Goal: Book appointment/travel/reservation

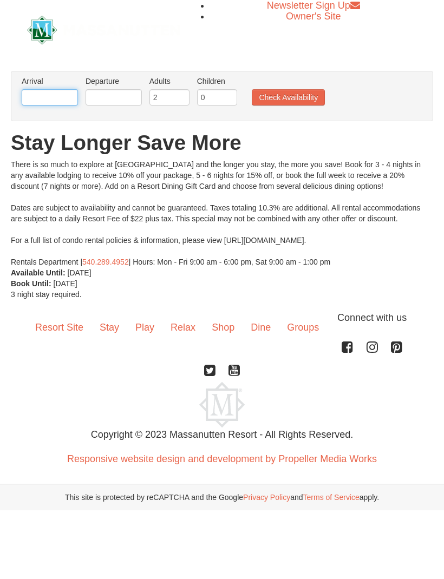
click at [42, 100] on input "text" at bounding box center [50, 97] width 56 height 16
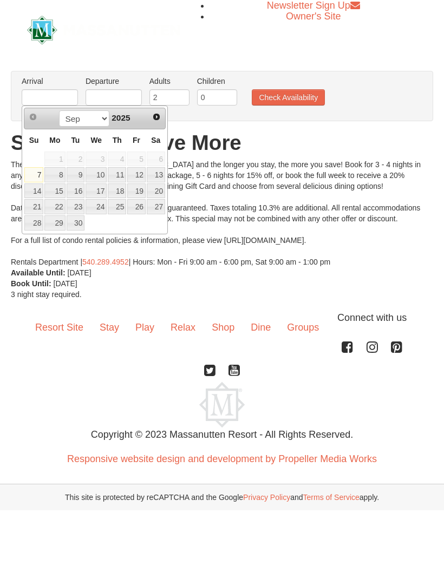
click at [121, 115] on span "2025" at bounding box center [120, 117] width 18 height 9
click at [153, 120] on span "Next" at bounding box center [156, 117] width 9 height 9
click at [158, 117] on span "Next" at bounding box center [156, 117] width 9 height 9
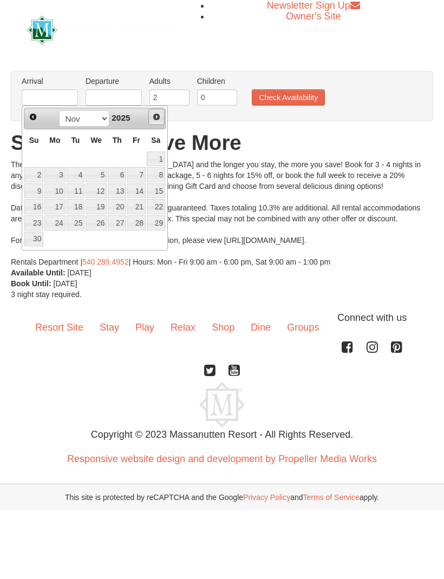
click at [155, 115] on span "Next" at bounding box center [156, 117] width 9 height 9
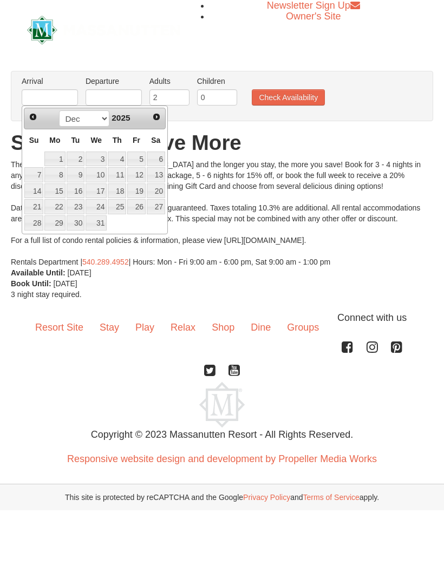
click at [150, 118] on link "Next" at bounding box center [156, 116] width 15 height 15
click at [154, 117] on span "Next" at bounding box center [156, 117] width 9 height 9
click at [156, 118] on span "Next" at bounding box center [156, 117] width 9 height 9
click at [120, 171] on link "12" at bounding box center [117, 174] width 18 height 15
type input "[DATE]"
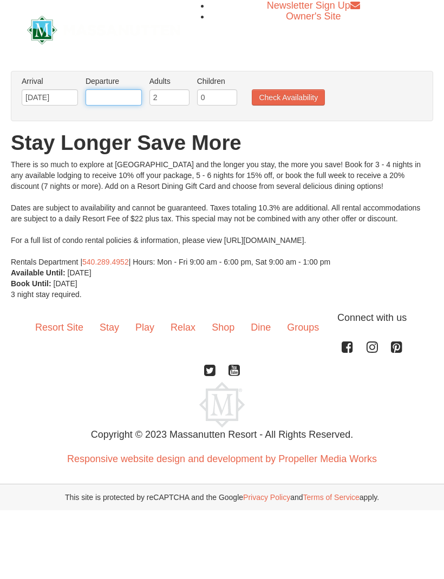
click at [117, 95] on input "text" at bounding box center [113, 97] width 56 height 16
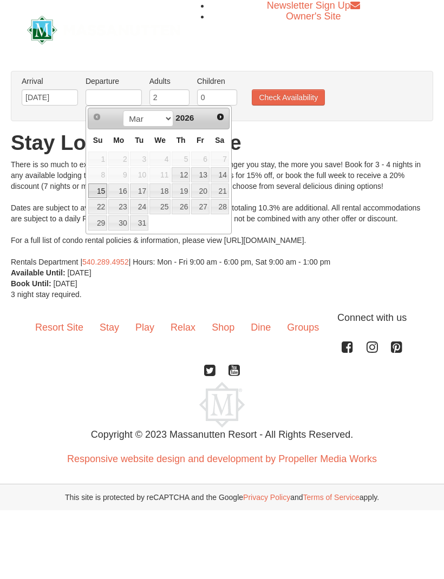
click at [101, 191] on link "15" at bounding box center [97, 190] width 19 height 15
type input "[DATE]"
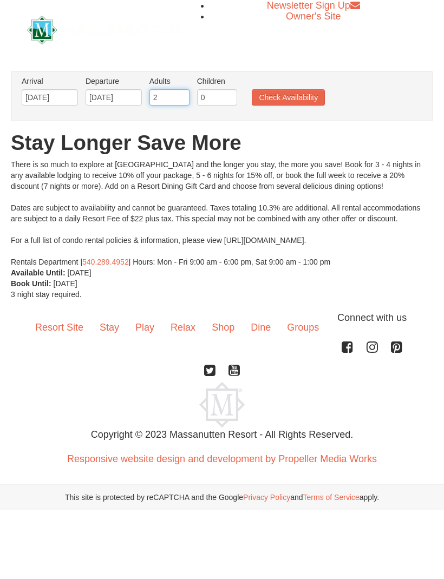
click at [160, 95] on input "2" at bounding box center [169, 97] width 40 height 16
type input "4"
click at [208, 97] on input "0" at bounding box center [217, 97] width 40 height 16
type input "2"
click at [288, 94] on button "Check Availability" at bounding box center [288, 97] width 73 height 16
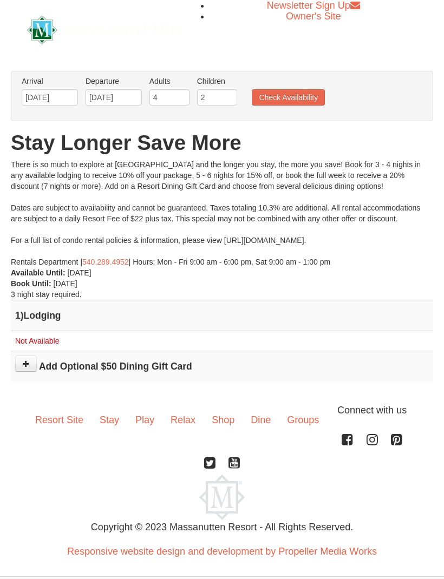
click at [48, 334] on td "Not Available" at bounding box center [222, 341] width 422 height 20
click at [37, 340] on span "Not Available" at bounding box center [37, 340] width 44 height 9
click at [288, 98] on button "Check Availability" at bounding box center [288, 97] width 73 height 16
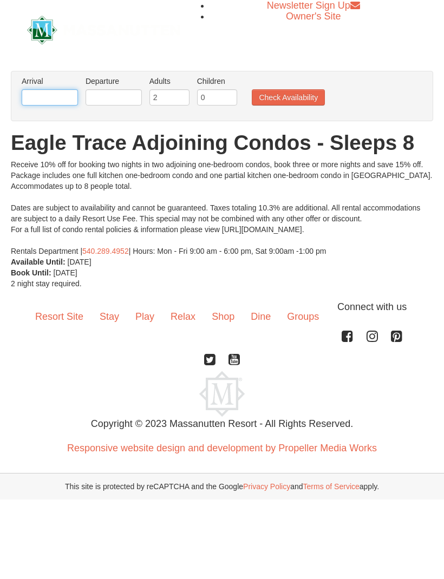
click at [49, 104] on input "text" at bounding box center [50, 97] width 56 height 16
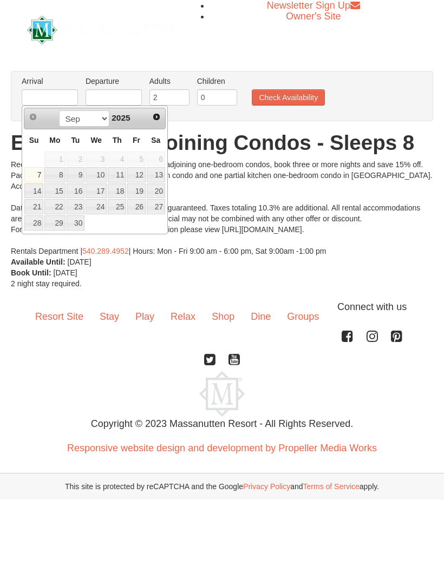
click at [155, 120] on span "Next" at bounding box center [156, 117] width 9 height 9
click at [155, 119] on span "Next" at bounding box center [156, 117] width 9 height 9
click at [154, 122] on link "Next" at bounding box center [156, 117] width 16 height 16
click at [153, 124] on link "Next" at bounding box center [156, 117] width 16 height 16
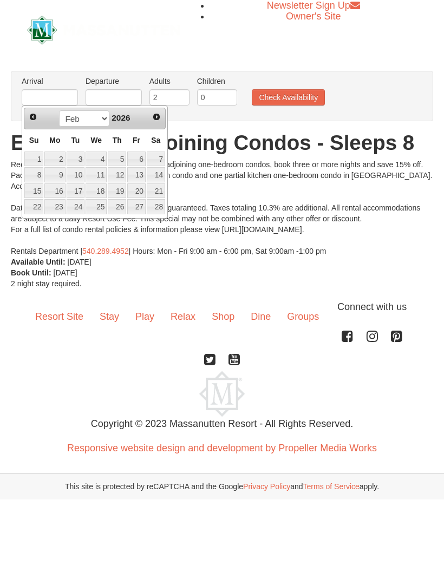
click at [155, 122] on link "Next" at bounding box center [156, 116] width 15 height 15
click at [120, 174] on link "12" at bounding box center [117, 174] width 18 height 15
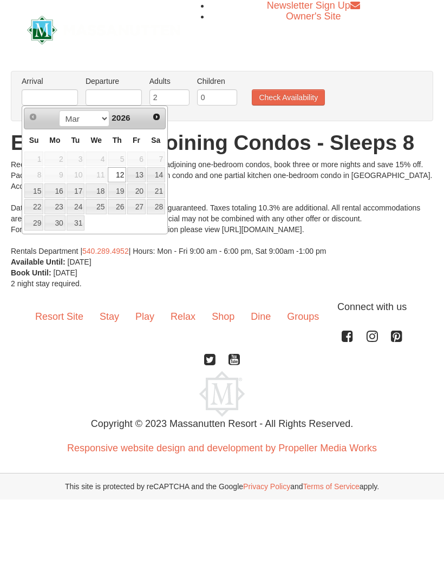
type input "[DATE]"
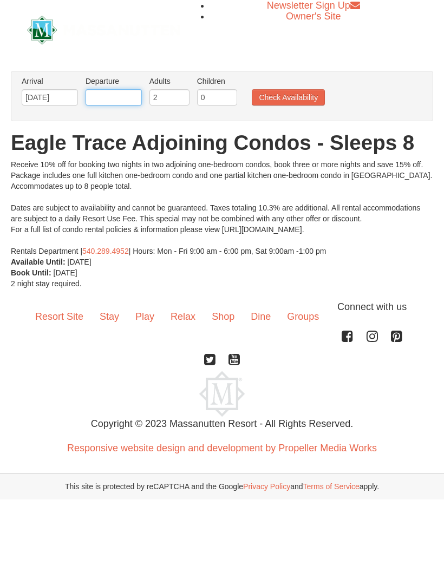
click at [115, 97] on input "text" at bounding box center [113, 97] width 56 height 16
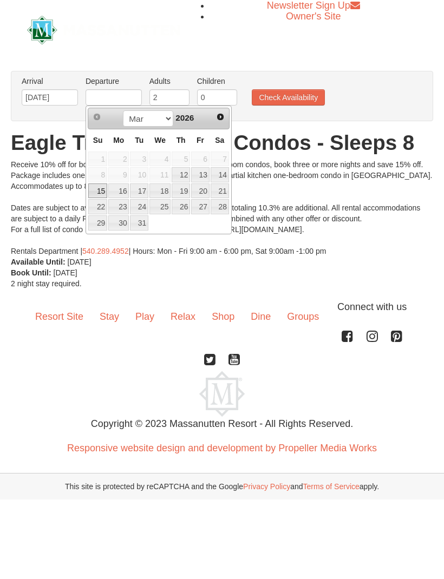
click at [102, 193] on link "15" at bounding box center [97, 190] width 19 height 15
type input "[DATE]"
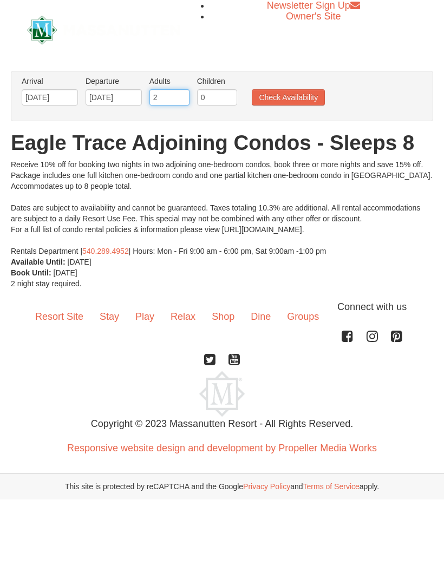
click at [171, 98] on input "2" at bounding box center [169, 97] width 40 height 16
type input "8"
click at [220, 92] on input "0" at bounding box center [217, 97] width 40 height 16
type input "3"
click at [298, 98] on button "Check Availability" at bounding box center [288, 97] width 73 height 16
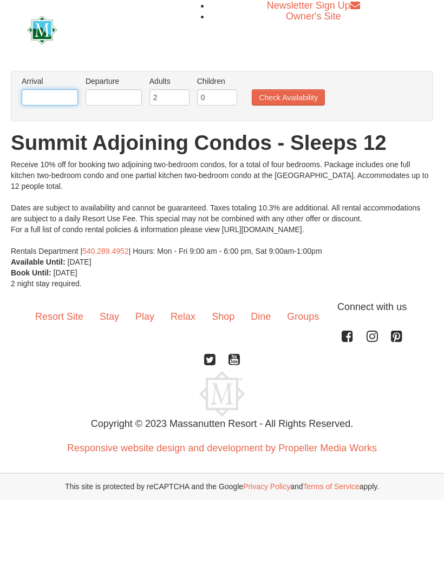
click at [43, 101] on input "text" at bounding box center [50, 97] width 56 height 16
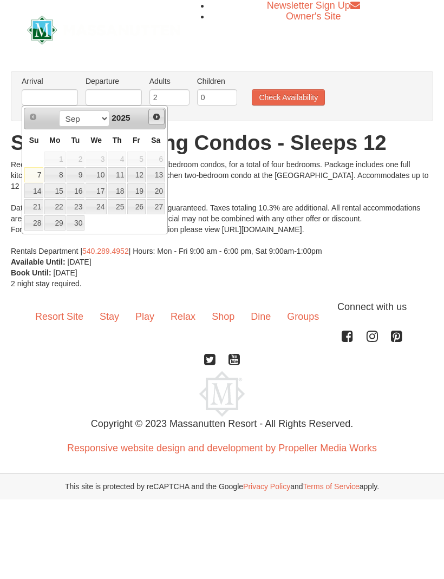
click at [154, 118] on span "Next" at bounding box center [156, 117] width 9 height 9
click at [157, 120] on span "Next" at bounding box center [156, 117] width 9 height 9
click at [150, 122] on link "Next" at bounding box center [156, 116] width 15 height 15
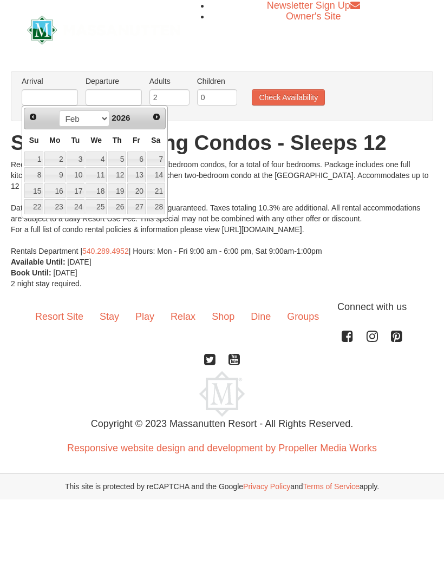
click at [151, 121] on link "Next" at bounding box center [156, 116] width 15 height 15
click at [149, 117] on link "Next" at bounding box center [156, 116] width 15 height 15
click at [122, 158] on link "2" at bounding box center [117, 158] width 18 height 15
type input "[DATE]"
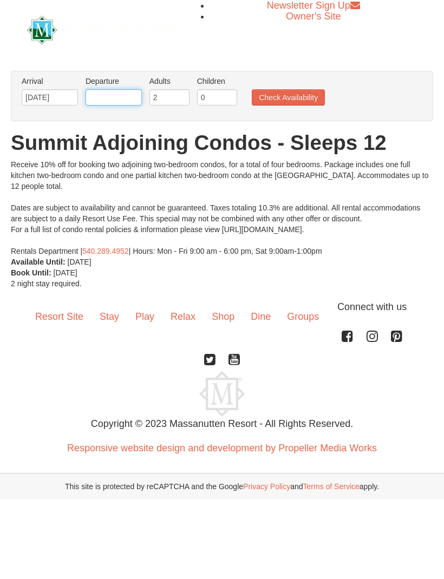
click at [116, 96] on input "text" at bounding box center [113, 97] width 56 height 16
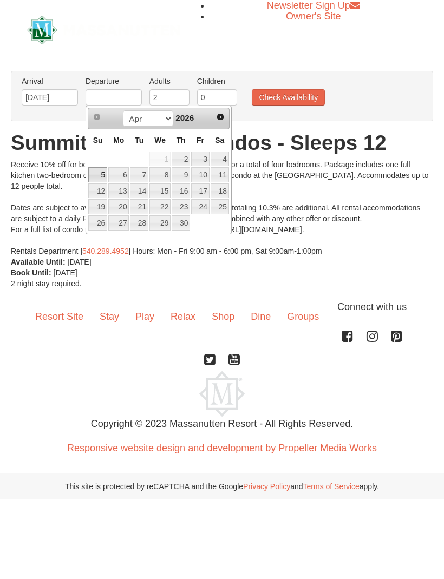
click at [102, 174] on link "5" at bounding box center [97, 174] width 19 height 15
type input "[DATE]"
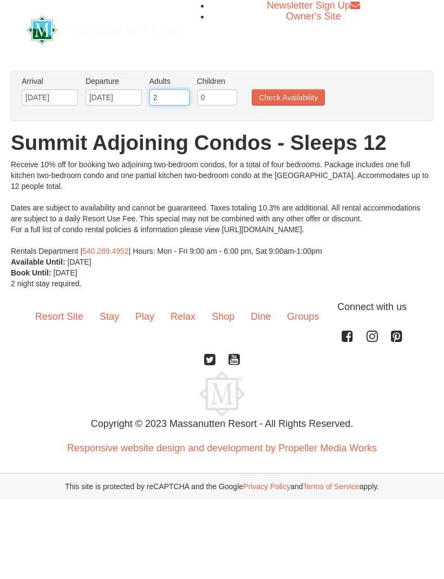
click at [169, 100] on input "2" at bounding box center [169, 97] width 40 height 16
type input "8"
click at [226, 90] on input "0" at bounding box center [217, 97] width 40 height 16
type input "0"
click at [209, 105] on input "0" at bounding box center [217, 97] width 40 height 16
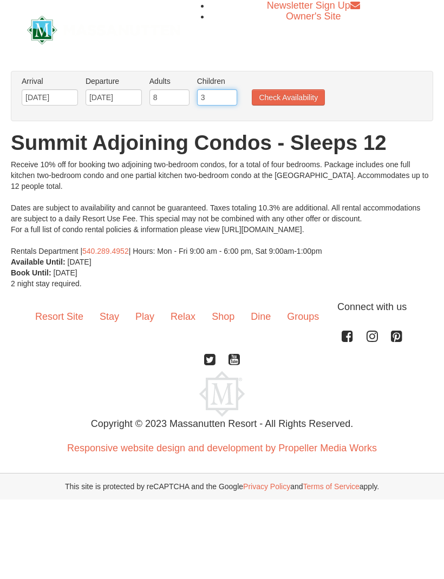
type input "3"
click at [313, 100] on button "Check Availability" at bounding box center [288, 97] width 73 height 16
